Goal: Transaction & Acquisition: Purchase product/service

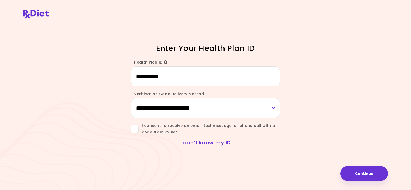
type input "*********"
click at [147, 109] on select "**********" at bounding box center [205, 108] width 149 height 20
select select "*****"
click at [131, 98] on select "**********" at bounding box center [205, 108] width 149 height 20
click at [132, 128] on span at bounding box center [135, 129] width 8 height 8
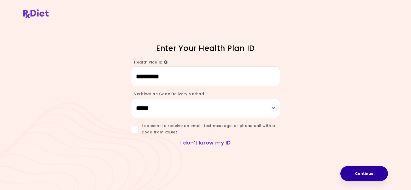
click at [373, 173] on button "Continue" at bounding box center [363, 173] width 47 height 15
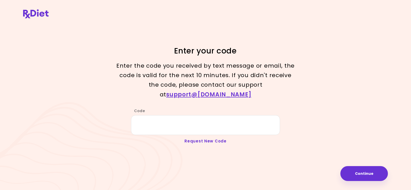
click at [209, 138] on link "Request New Code" at bounding box center [205, 140] width 42 height 5
type input "*********"
select select "*****"
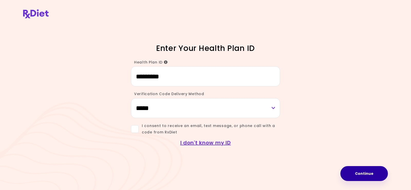
click at [370, 175] on button "Continue" at bounding box center [363, 173] width 47 height 15
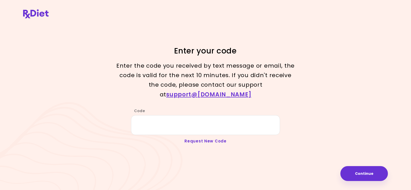
click at [207, 138] on link "Request New Code" at bounding box center [205, 140] width 42 height 5
type input "*********"
select select "*****"
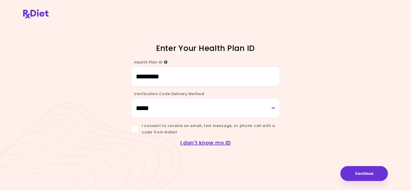
click at [203, 137] on div "I don't know my ID" at bounding box center [205, 140] width 246 height 11
click at [203, 136] on div "I don't know my ID" at bounding box center [205, 140] width 246 height 11
type input "*"
type input "*********"
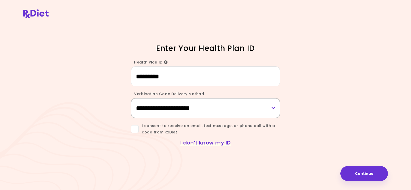
click at [272, 110] on select "**********" at bounding box center [205, 108] width 149 height 20
select select "*****"
click at [131, 98] on select "**********" at bounding box center [205, 108] width 149 height 20
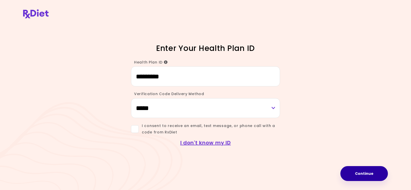
click at [368, 173] on button "Continue" at bounding box center [363, 173] width 47 height 15
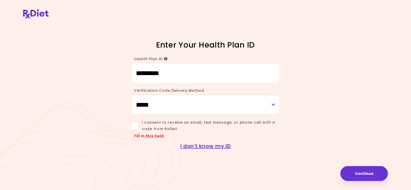
click at [136, 125] on span at bounding box center [135, 126] width 8 height 8
click at [372, 173] on button "Continue" at bounding box center [363, 173] width 47 height 15
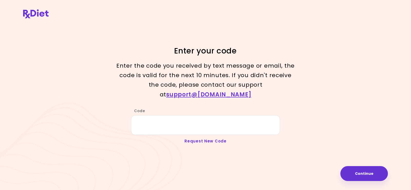
click at [212, 138] on link "Request New Code" at bounding box center [205, 140] width 42 height 5
type input "*********"
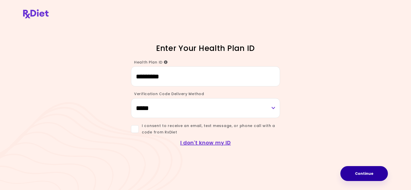
click at [367, 174] on button "Continue" at bounding box center [363, 173] width 47 height 15
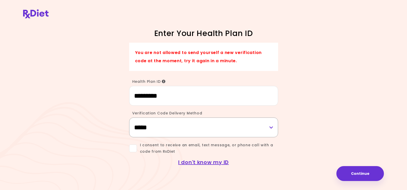
click at [270, 126] on select "**********" at bounding box center [203, 127] width 149 height 20
click at [129, 117] on select "**********" at bounding box center [203, 127] width 149 height 20
click at [271, 127] on select "**********" at bounding box center [203, 127] width 149 height 20
select select "***"
click at [129, 117] on select "**********" at bounding box center [203, 127] width 149 height 20
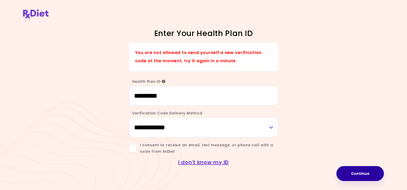
click at [359, 173] on button "Continue" at bounding box center [359, 173] width 47 height 15
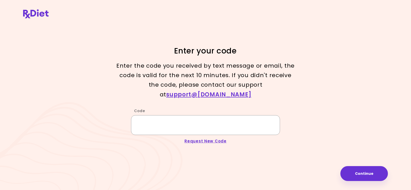
click at [143, 121] on input "Code" at bounding box center [205, 125] width 149 height 20
type input "******"
click at [374, 169] on button "Continue" at bounding box center [363, 173] width 47 height 15
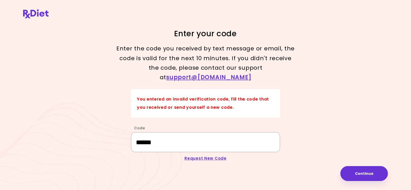
drag, startPoint x: 162, startPoint y: 139, endPoint x: 126, endPoint y: 145, distance: 36.1
click at [120, 143] on div "Code ******" at bounding box center [205, 136] width 246 height 32
type input "******"
click at [364, 170] on button "Continue" at bounding box center [363, 173] width 47 height 15
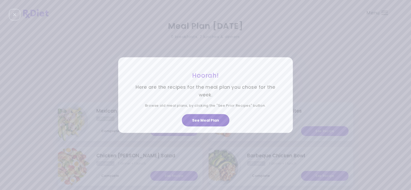
click at [208, 122] on button "See Meal Plan" at bounding box center [205, 120] width 47 height 12
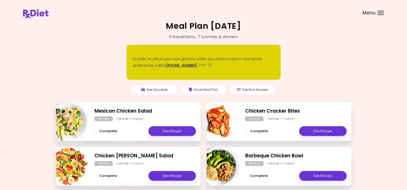
scroll to position [1, 0]
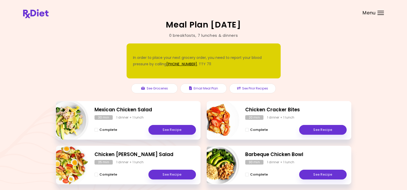
click at [203, 118] on div "Mexican Chicken Salad 30 min 1 dinner + 1 lunch Complete See Recipe Chicken Cra…" at bounding box center [203, 190] width 295 height 179
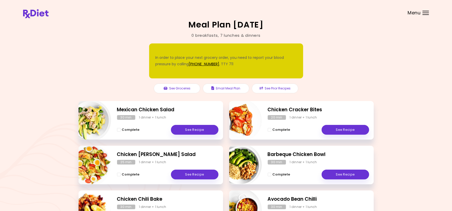
scroll to position [92, 0]
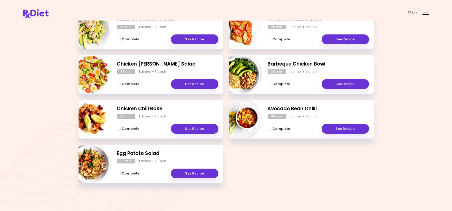
drag, startPoint x: 446, startPoint y: 162, endPoint x: 447, endPoint y: 164, distance: 2.8
click at [410, 164] on div "Meal Plan [DATE] 0 breakfasts , 7 lunches & dinners In order to place your next…" at bounding box center [226, 59] width 452 height 302
drag, startPoint x: 451, startPoint y: 163, endPoint x: 453, endPoint y: 168, distance: 4.6
click at [410, 168] on html "**********" at bounding box center [226, 59] width 452 height 302
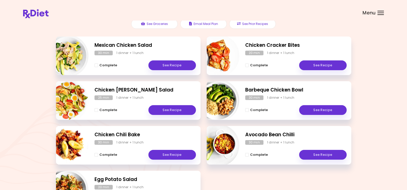
scroll to position [64, 0]
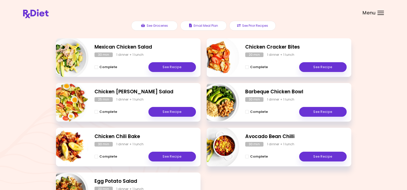
click at [380, 13] on div at bounding box center [380, 13] width 6 height 1
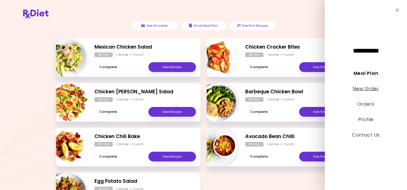
click at [367, 86] on link "New Order" at bounding box center [366, 88] width 26 height 6
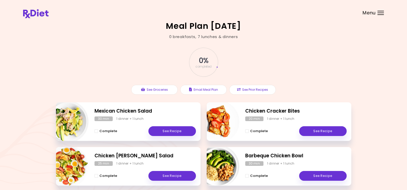
click at [379, 13] on div "Menu" at bounding box center [380, 13] width 6 height 4
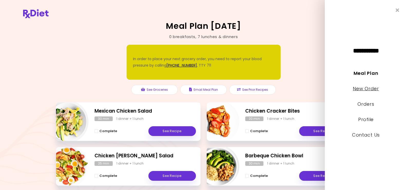
click at [365, 87] on link "New Order" at bounding box center [366, 88] width 26 height 6
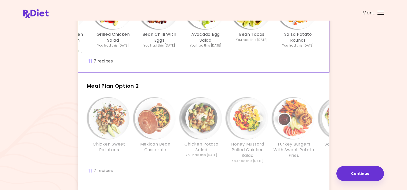
scroll to position [128, 0]
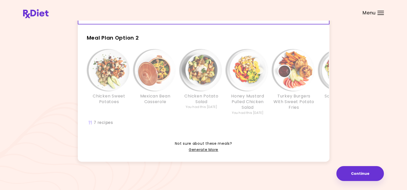
click at [201, 126] on div "Chicken Sweet Potatoes Mexican Bean Casserole Chicken Potato Salad You had this…" at bounding box center [247, 90] width 339 height 86
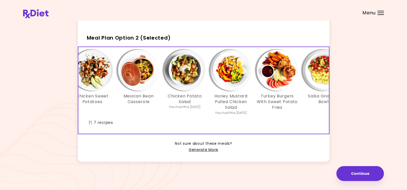
scroll to position [0, 0]
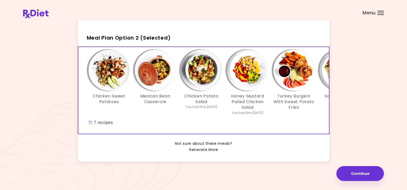
click at [216, 153] on link "Generate More" at bounding box center [204, 150] width 30 height 6
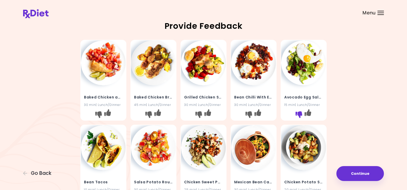
click at [298, 112] on icon "I don't like this recipe" at bounding box center [298, 114] width 7 height 7
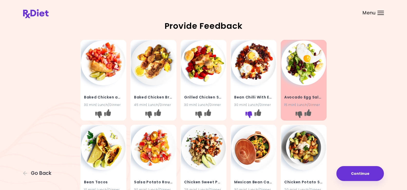
click at [249, 112] on icon "I don't like this recipe" at bounding box center [248, 114] width 7 height 7
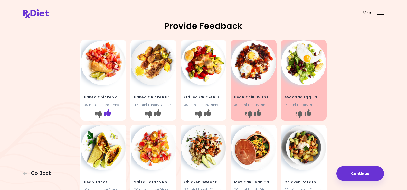
click at [108, 110] on icon "I like this recipe" at bounding box center [107, 112] width 7 height 7
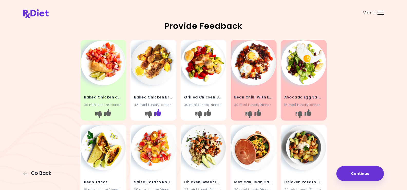
click at [159, 110] on icon "I like this recipe" at bounding box center [157, 112] width 7 height 7
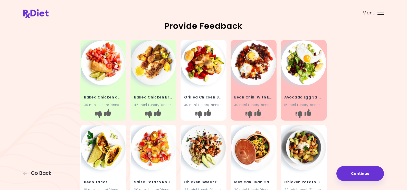
click at [200, 63] on img at bounding box center [203, 62] width 45 height 45
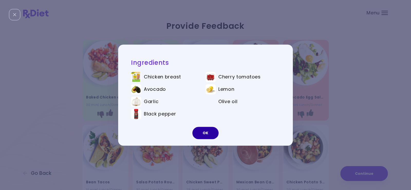
click at [209, 132] on button "OK" at bounding box center [205, 132] width 26 height 12
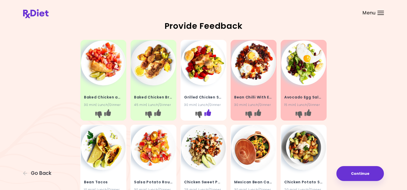
click at [209, 112] on icon "I like this recipe" at bounding box center [207, 112] width 7 height 7
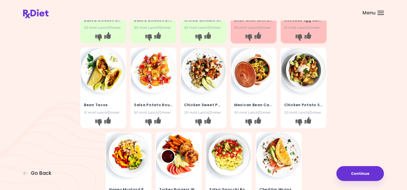
scroll to position [128, 0]
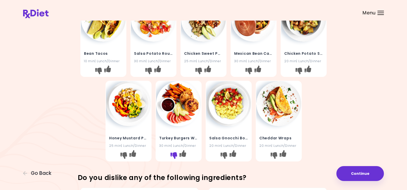
click at [176, 153] on icon "I don't like this recipe" at bounding box center [173, 155] width 7 height 7
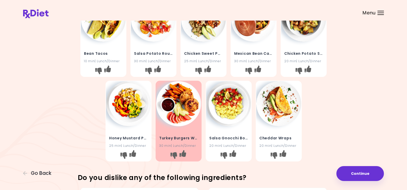
scroll to position [77, 0]
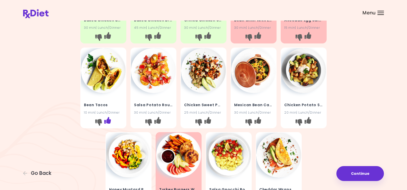
click at [108, 119] on icon "I like this recipe" at bounding box center [107, 119] width 7 height 7
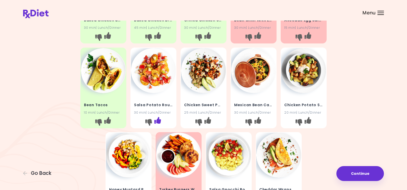
click at [157, 117] on icon "I like this recipe" at bounding box center [157, 119] width 7 height 7
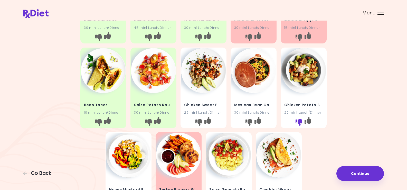
click at [298, 120] on icon "I don't like this recipe" at bounding box center [298, 122] width 7 height 7
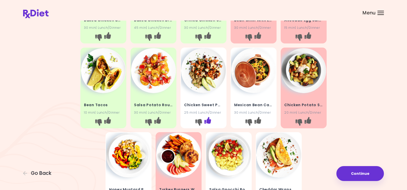
click at [208, 119] on icon "I like this recipe" at bounding box center [207, 119] width 7 height 7
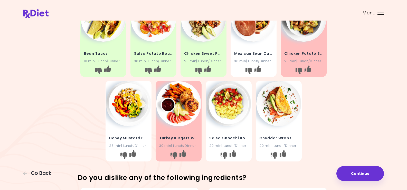
scroll to position [154, 0]
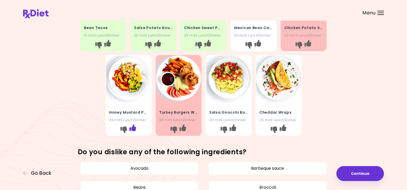
click at [132, 127] on icon "I like this recipe" at bounding box center [132, 127] width 7 height 7
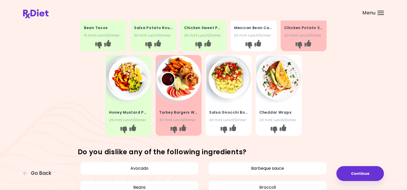
click at [231, 87] on img at bounding box center [228, 77] width 45 height 45
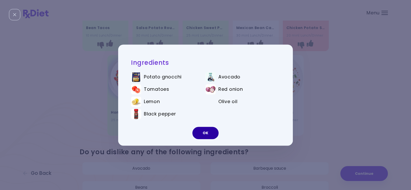
click at [207, 132] on button "OK" at bounding box center [205, 132] width 26 height 12
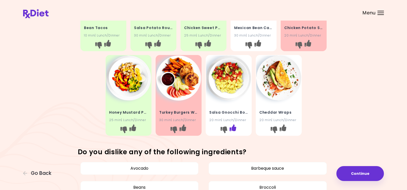
click at [234, 125] on icon "I like this recipe" at bounding box center [232, 127] width 7 height 7
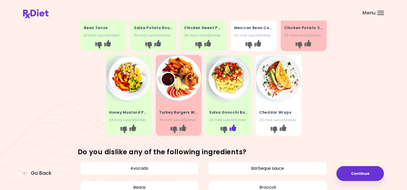
click at [232, 126] on icon "I like this recipe" at bounding box center [232, 127] width 7 height 7
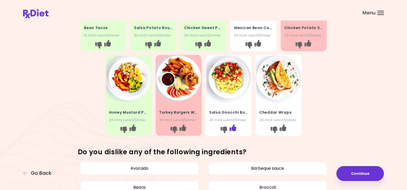
click at [232, 128] on icon "I like this recipe" at bounding box center [232, 127] width 7 height 7
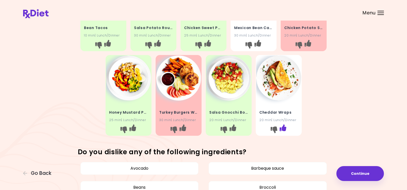
click at [283, 128] on icon "I like this recipe" at bounding box center [282, 127] width 7 height 7
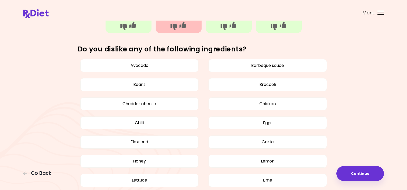
scroll to position [282, 0]
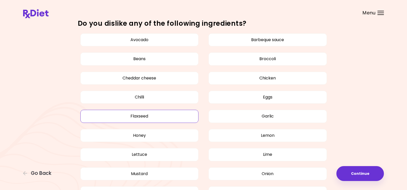
click at [140, 116] on button "Flaxseed" at bounding box center [139, 116] width 118 height 13
click at [140, 41] on button "Avocado" at bounding box center [139, 39] width 118 height 13
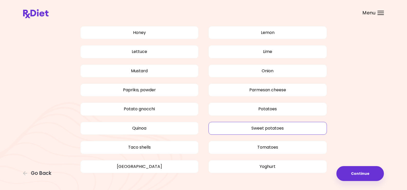
scroll to position [399, 0]
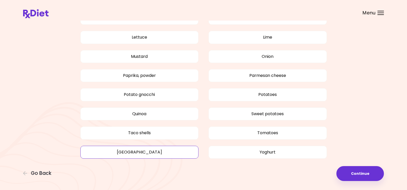
click at [143, 152] on button "Turkey" at bounding box center [139, 151] width 118 height 13
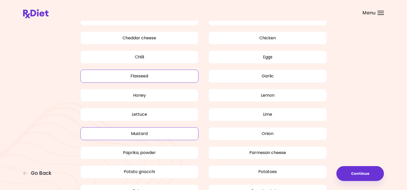
scroll to position [374, 0]
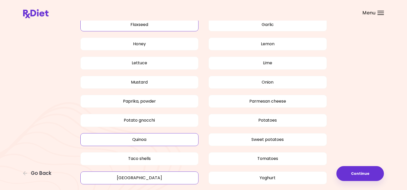
click at [145, 138] on button "Quinoa" at bounding box center [139, 139] width 118 height 13
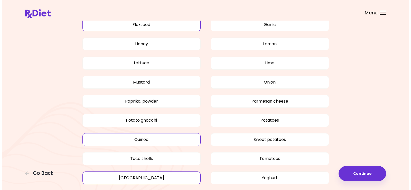
scroll to position [399, 0]
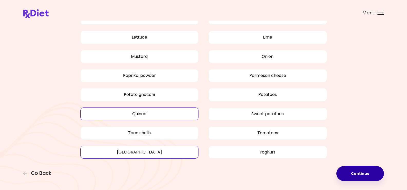
click at [350, 171] on button "Continue" at bounding box center [359, 173] width 47 height 15
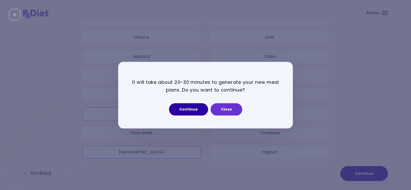
click at [189, 108] on button "Continue" at bounding box center [188, 109] width 39 height 12
select select "*"
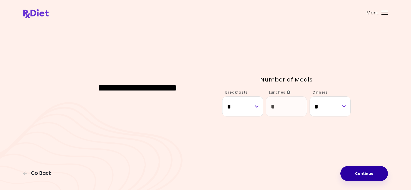
click at [366, 172] on button "Continue" at bounding box center [363, 173] width 47 height 15
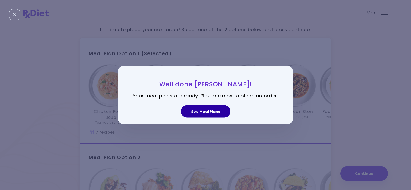
click at [199, 113] on button "See Meal Plans" at bounding box center [206, 111] width 50 height 12
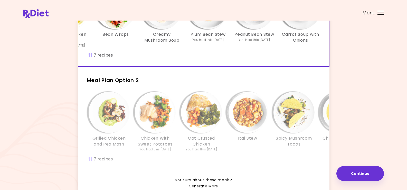
scroll to position [103, 0]
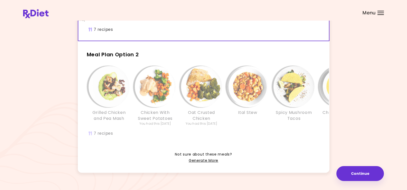
click at [140, 143] on div "Grilled Chicken and Pea Mash Chicken With Sweet Potatoes You had this 7 weeks a…" at bounding box center [247, 103] width 339 height 81
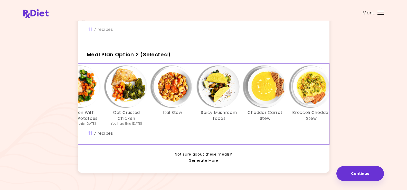
scroll to position [0, 76]
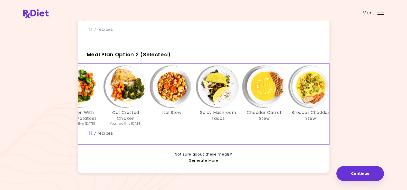
click at [173, 90] on img "Info - Ital Stew - Meal Plan Option 2 (Selected)" at bounding box center [171, 86] width 41 height 41
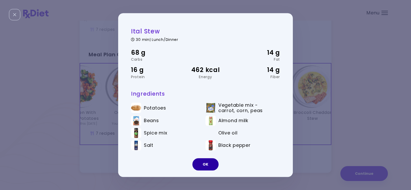
click at [208, 161] on button "OK" at bounding box center [205, 164] width 26 height 12
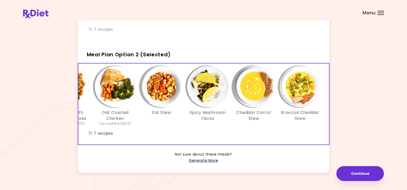
scroll to position [0, 88]
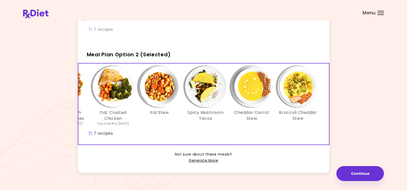
click at [203, 93] on img "Info - Spicy Mushroom Tacos - Meal Plan Option 2 (Selected)" at bounding box center [205, 86] width 41 height 41
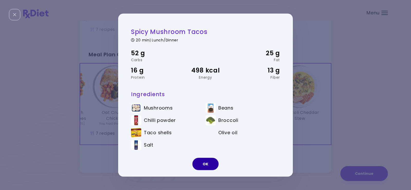
drag, startPoint x: 203, startPoint y: 163, endPoint x: 205, endPoint y: 161, distance: 3.3
click at [203, 163] on button "OK" at bounding box center [205, 164] width 26 height 12
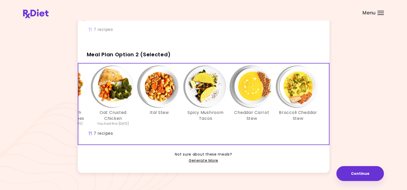
click at [251, 90] on img "Info - Cheddar Carrot Stew - Meal Plan Option 2 (Selected)" at bounding box center [251, 86] width 41 height 41
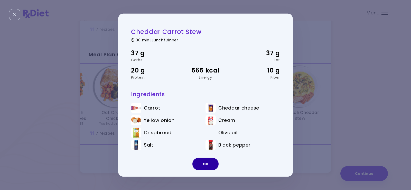
click at [210, 164] on button "OK" at bounding box center [205, 164] width 26 height 12
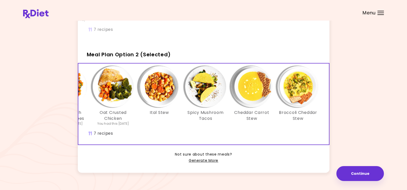
click at [300, 92] on img "Info - Broccoli Cheddar Stew - Meal Plan Option 2 (Selected)" at bounding box center [297, 86] width 41 height 41
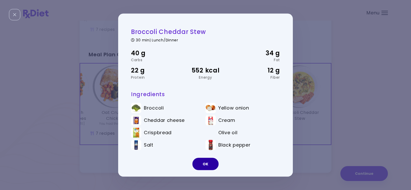
click at [200, 161] on button "OK" at bounding box center [205, 164] width 26 height 12
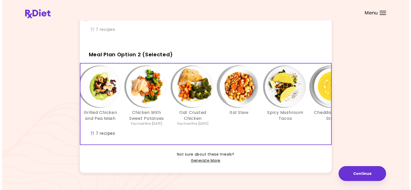
scroll to position [0, 0]
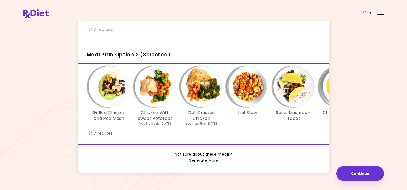
click at [252, 126] on div "Ital Stew" at bounding box center [247, 96] width 46 height 60
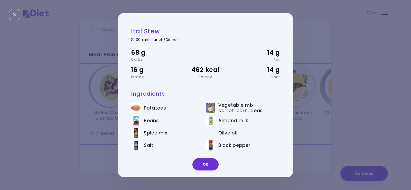
drag, startPoint x: 203, startPoint y: 163, endPoint x: 208, endPoint y: 162, distance: 5.2
click at [203, 163] on button "OK" at bounding box center [205, 164] width 26 height 12
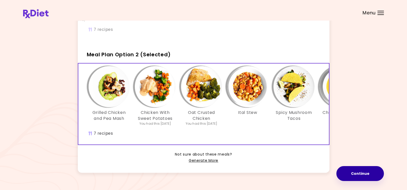
click at [365, 174] on button "Continue" at bounding box center [359, 173] width 47 height 15
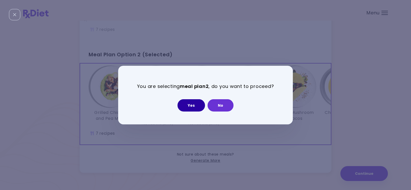
click at [192, 101] on button "Yes" at bounding box center [190, 105] width 27 height 12
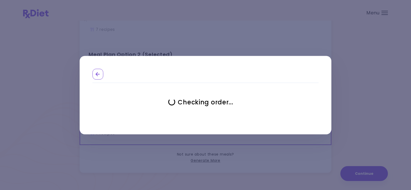
select select "**********"
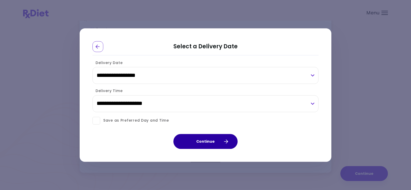
click at [209, 140] on button "Continue" at bounding box center [205, 141] width 64 height 15
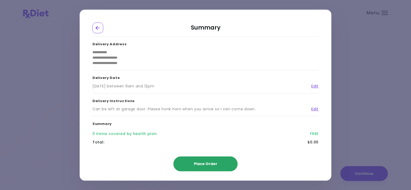
click at [208, 163] on span "Place Order" at bounding box center [205, 163] width 23 height 5
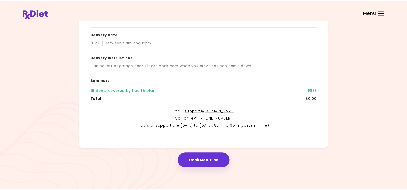
scroll to position [84, 0]
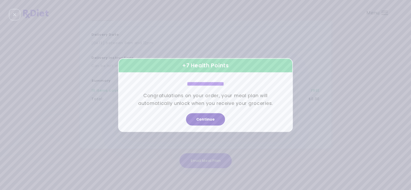
click at [205, 118] on button "Continue" at bounding box center [205, 119] width 39 height 12
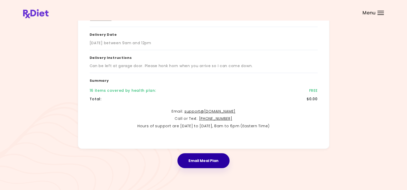
click at [206, 161] on button "Email Meal Plan" at bounding box center [203, 160] width 52 height 15
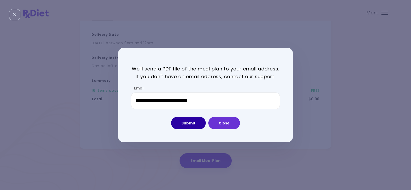
click at [186, 122] on button "Submit" at bounding box center [188, 123] width 35 height 12
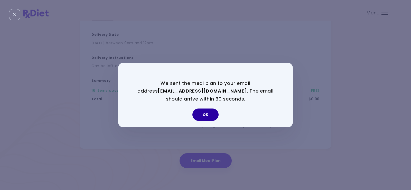
click at [209, 115] on button "OK" at bounding box center [205, 114] width 26 height 12
